Goal: Task Accomplishment & Management: Use online tool/utility

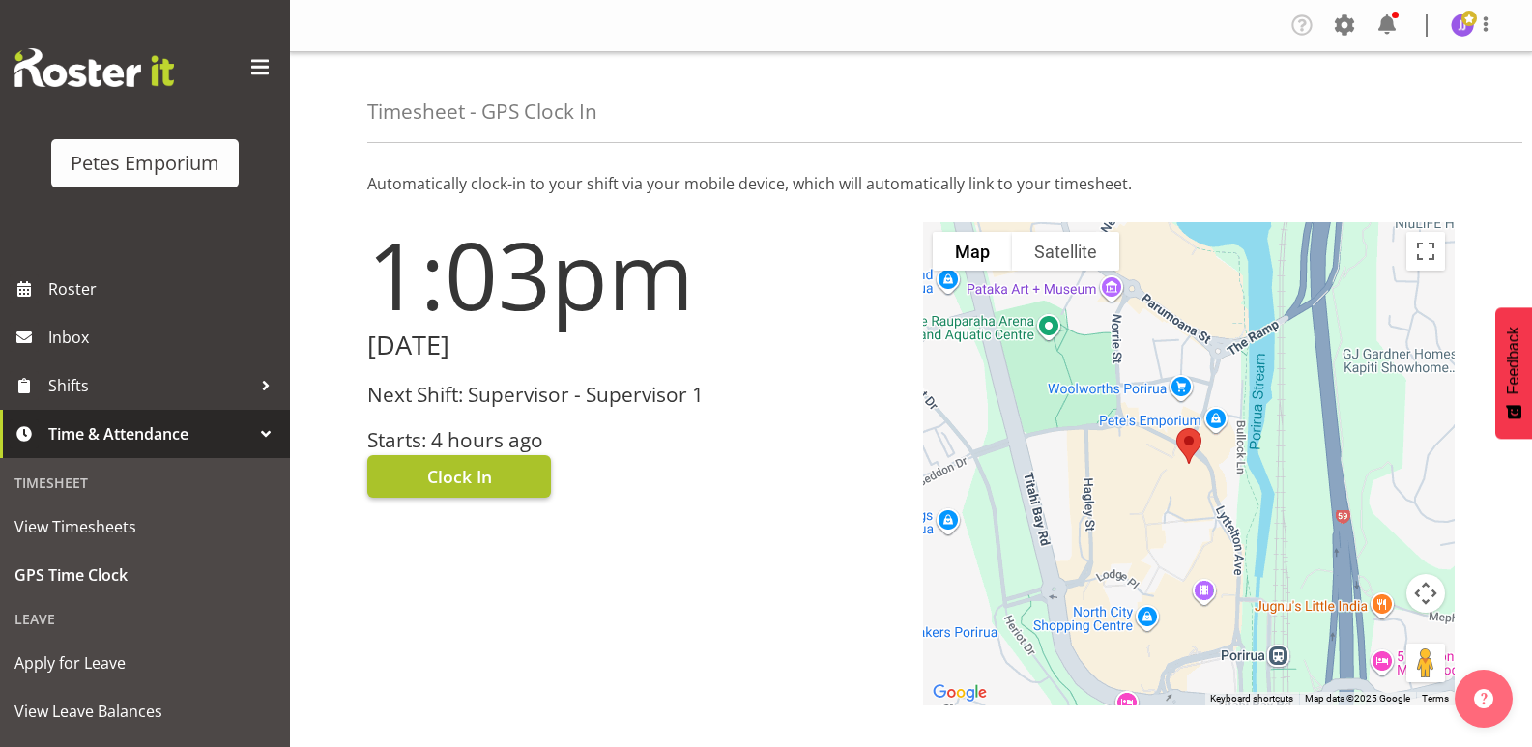
click at [511, 480] on button "Clock In" at bounding box center [459, 476] width 184 height 43
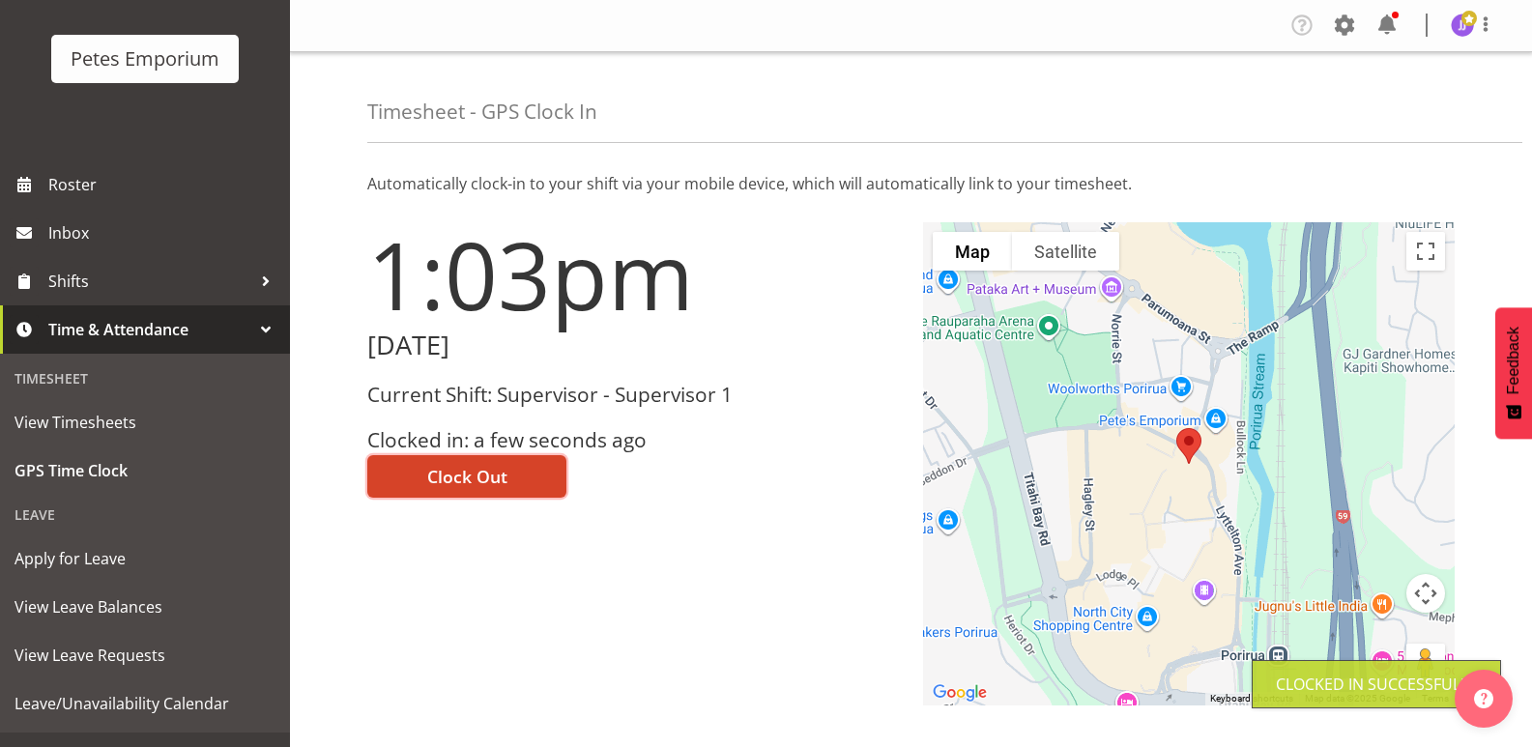
scroll to position [138, 0]
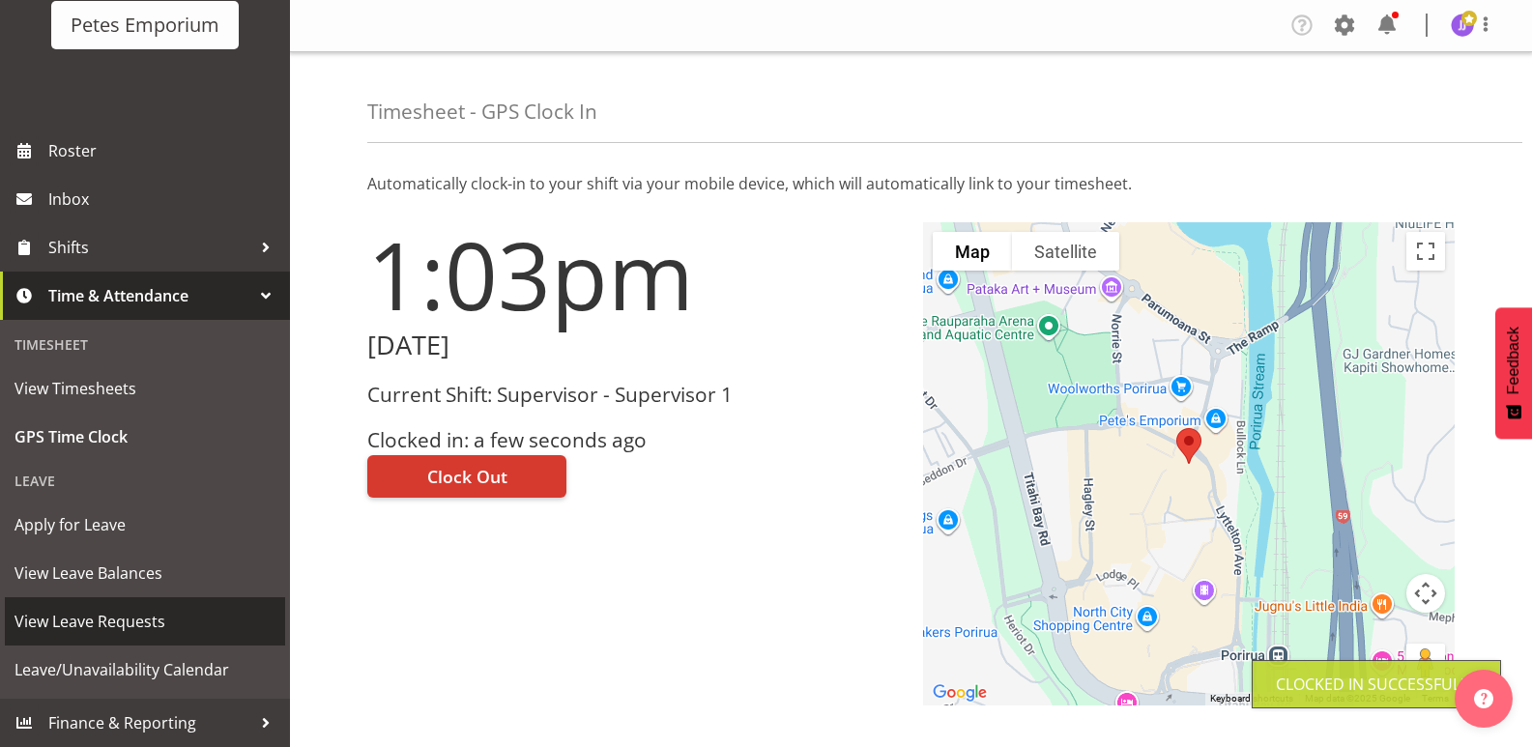
click at [157, 623] on span "View Leave Requests" at bounding box center [144, 621] width 261 height 29
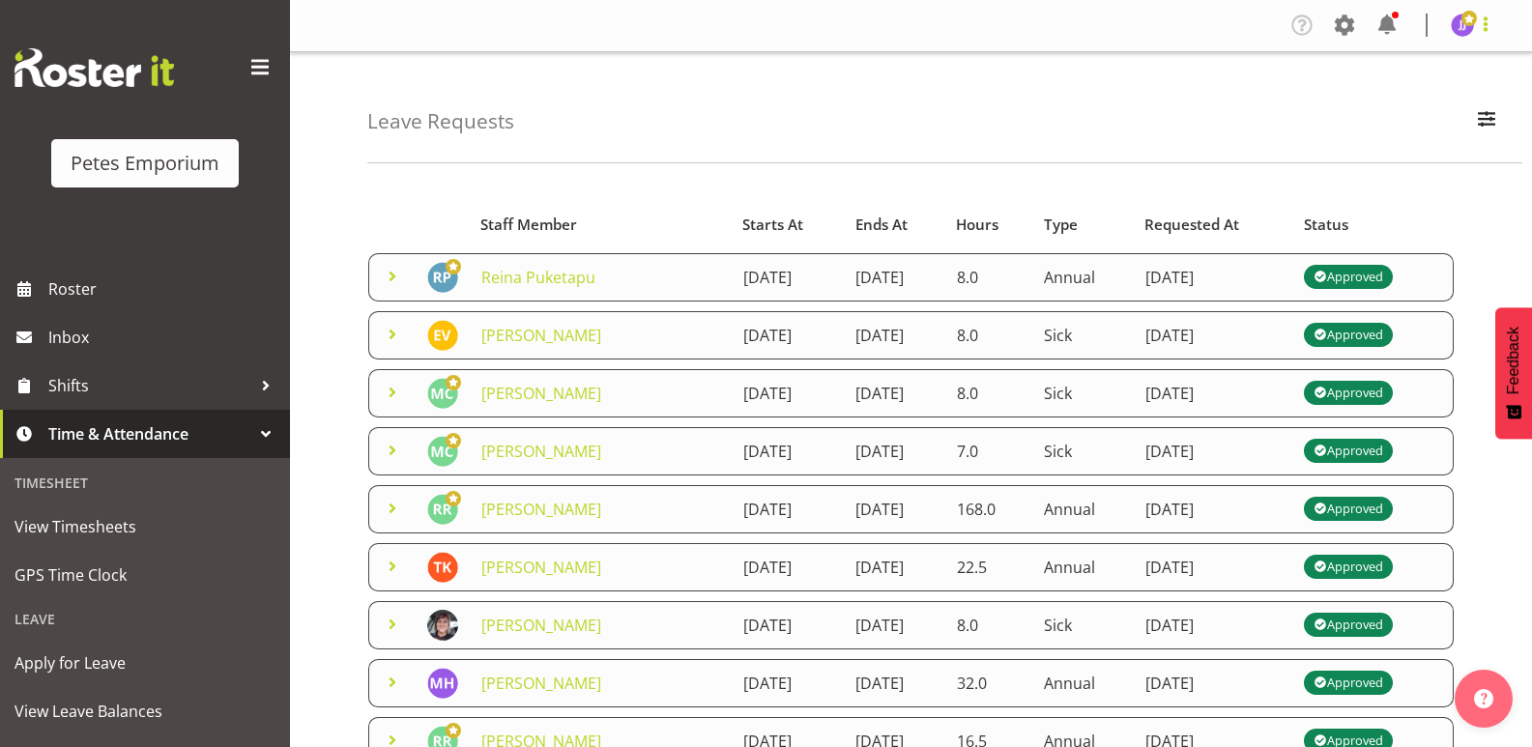
click at [1486, 31] on span at bounding box center [1485, 24] width 23 height 23
click at [1406, 101] on link "Log Out" at bounding box center [1405, 101] width 186 height 35
